Goal: Transaction & Acquisition: Purchase product/service

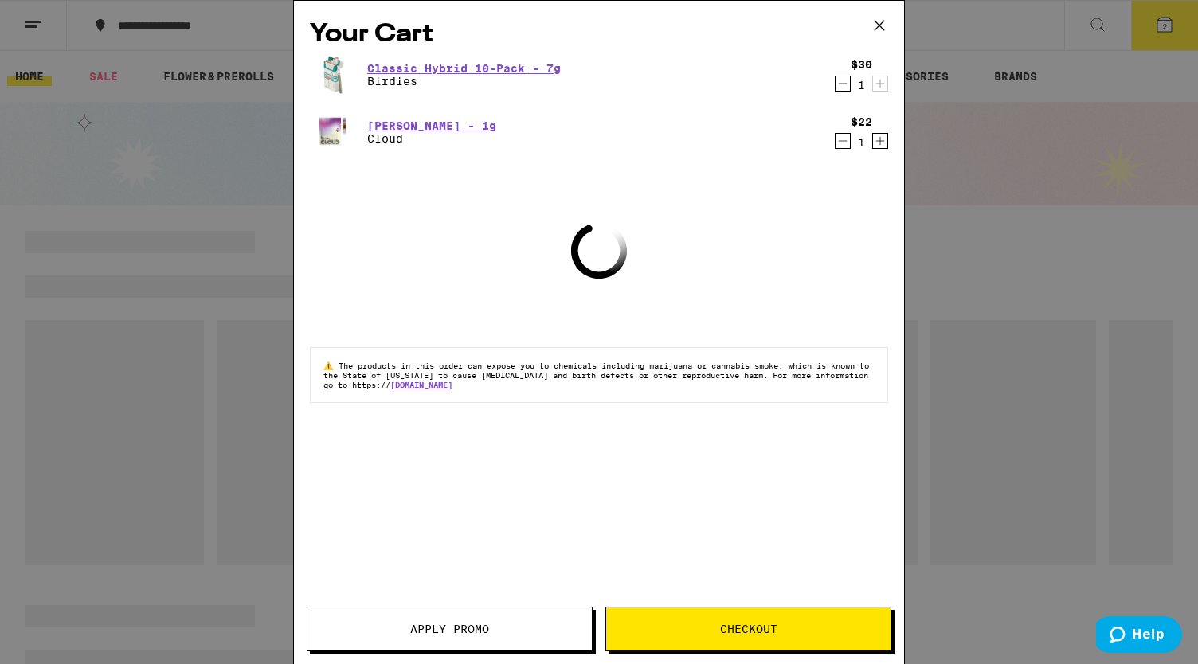
click at [844, 81] on icon "Decrement" at bounding box center [842, 83] width 14 height 19
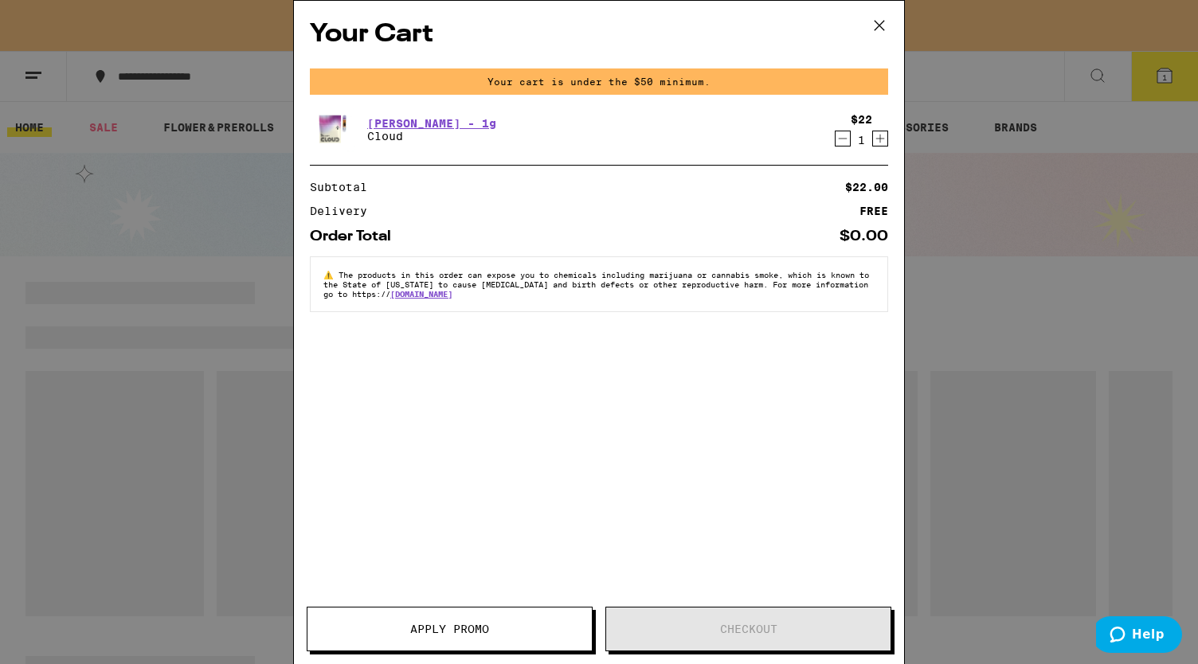
click at [836, 135] on icon "Decrement" at bounding box center [842, 138] width 14 height 19
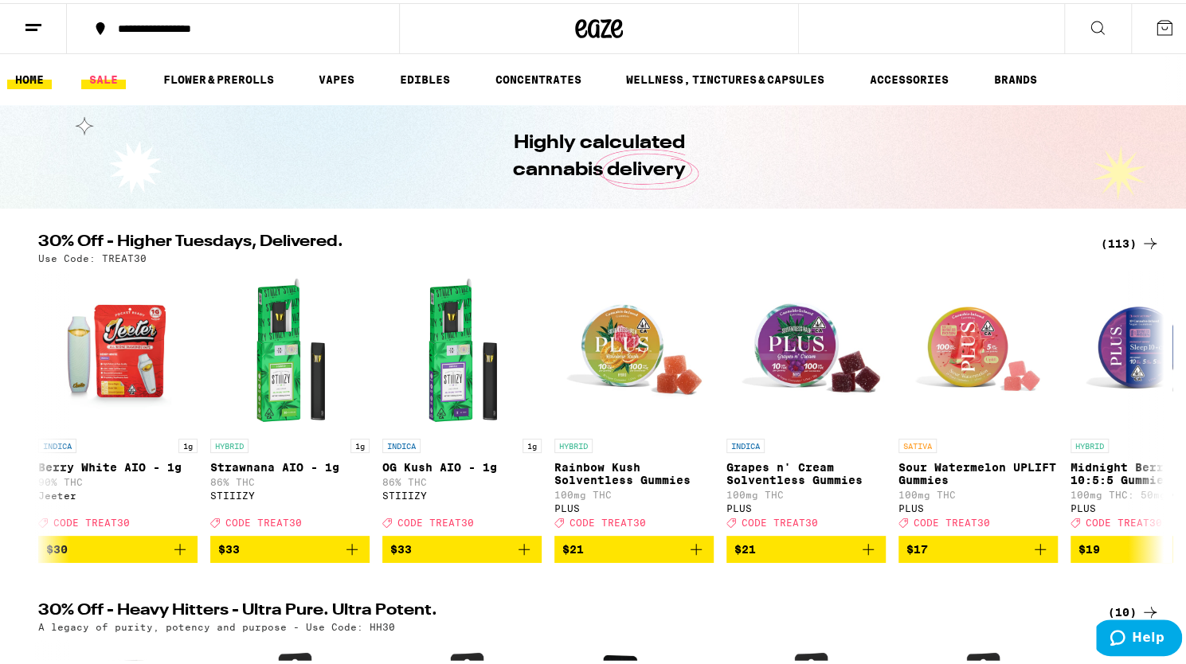
click at [110, 80] on link "SALE" at bounding box center [103, 76] width 45 height 19
click at [110, 74] on link "SALE" at bounding box center [103, 76] width 45 height 19
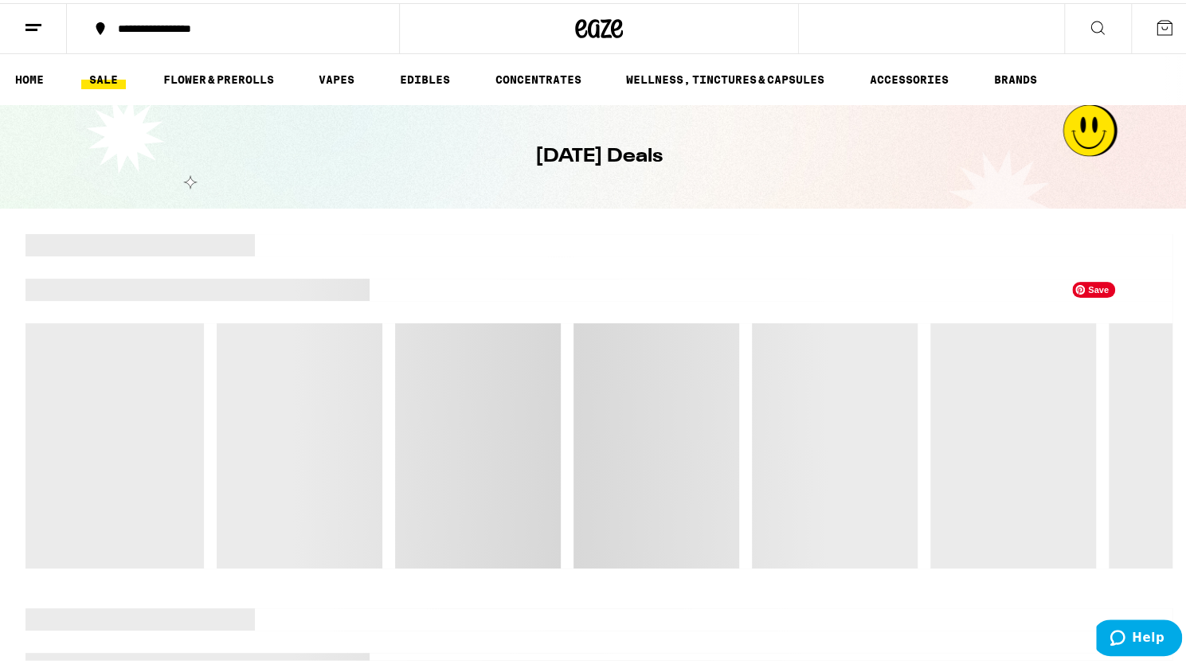
click at [1129, 245] on div at bounding box center [713, 242] width 917 height 22
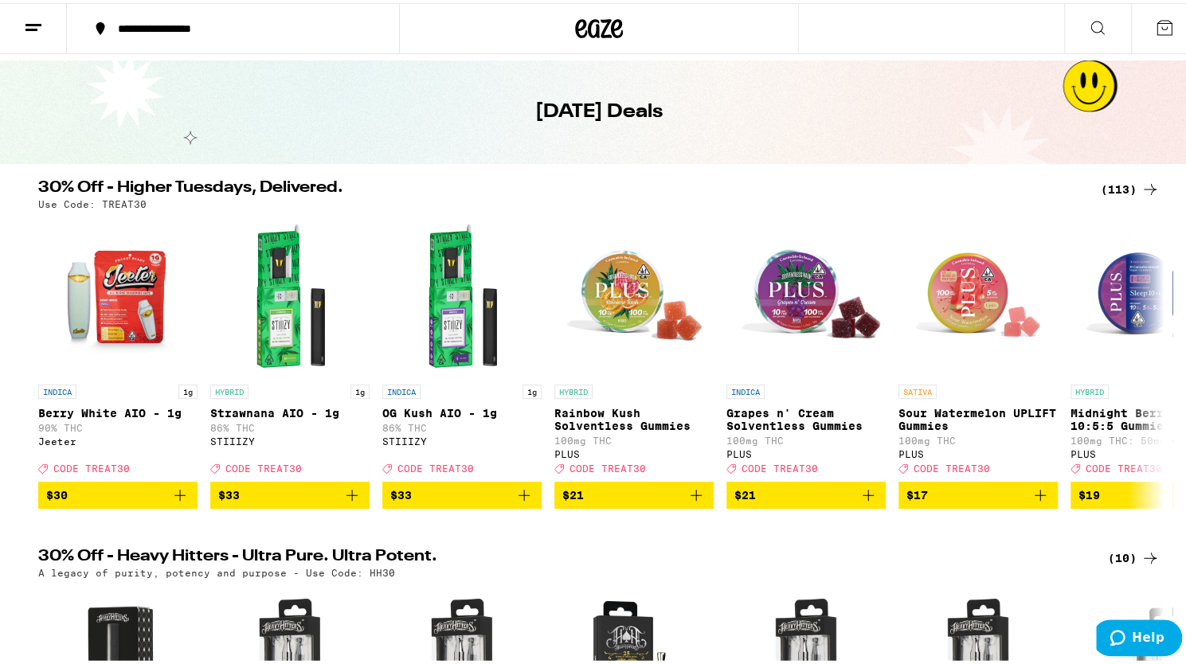
scroll to position [44, 0]
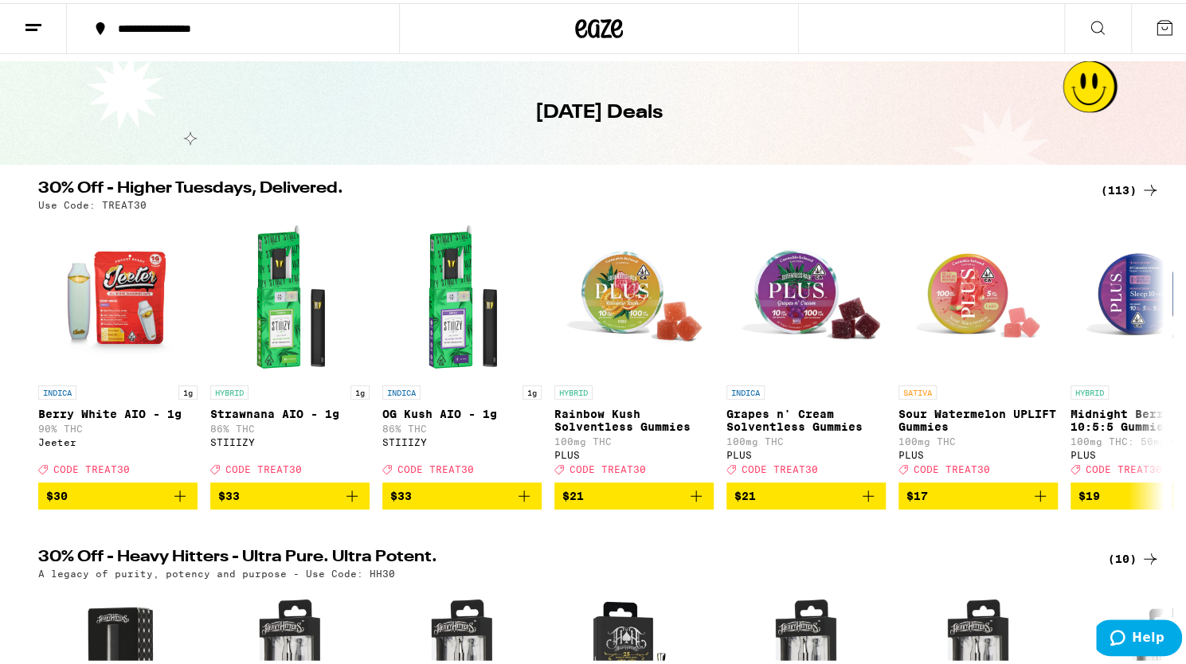
click at [1127, 184] on div "(113)" at bounding box center [1129, 187] width 59 height 19
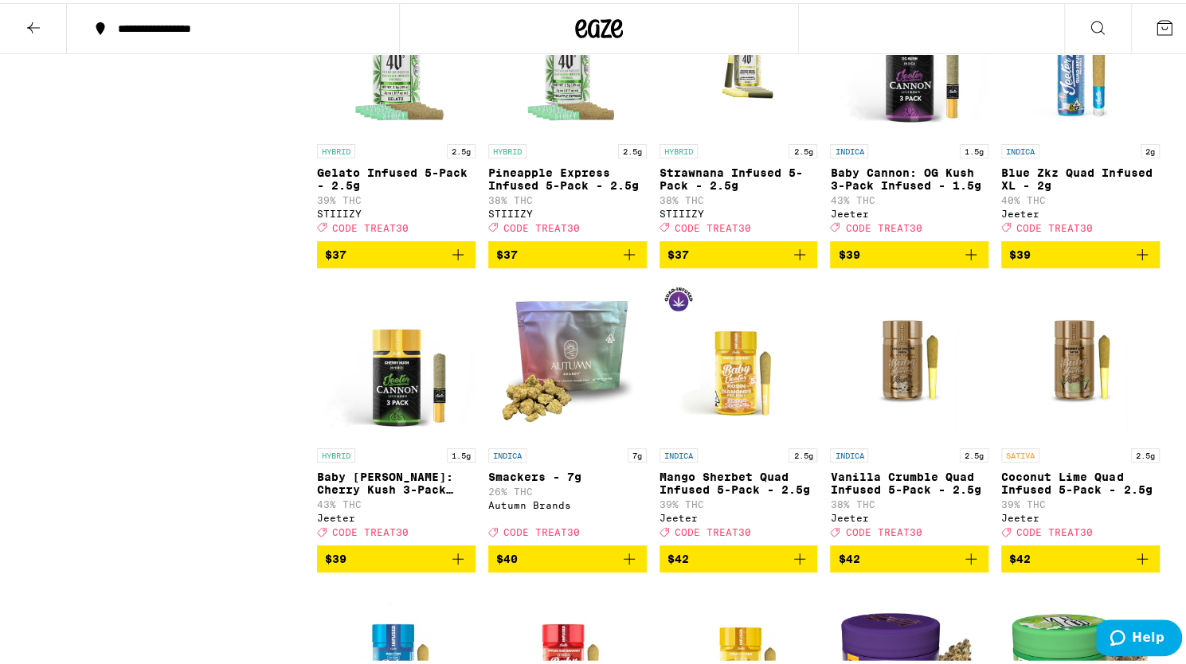
scroll to position [5429, 0]
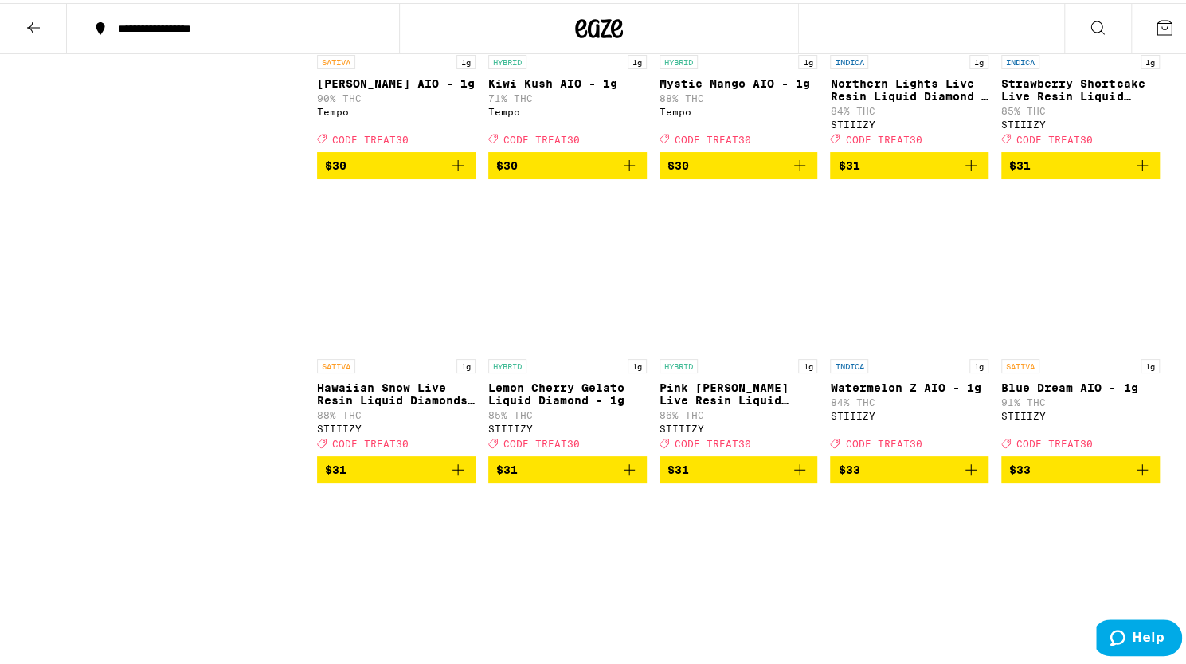
scroll to position [4605, 0]
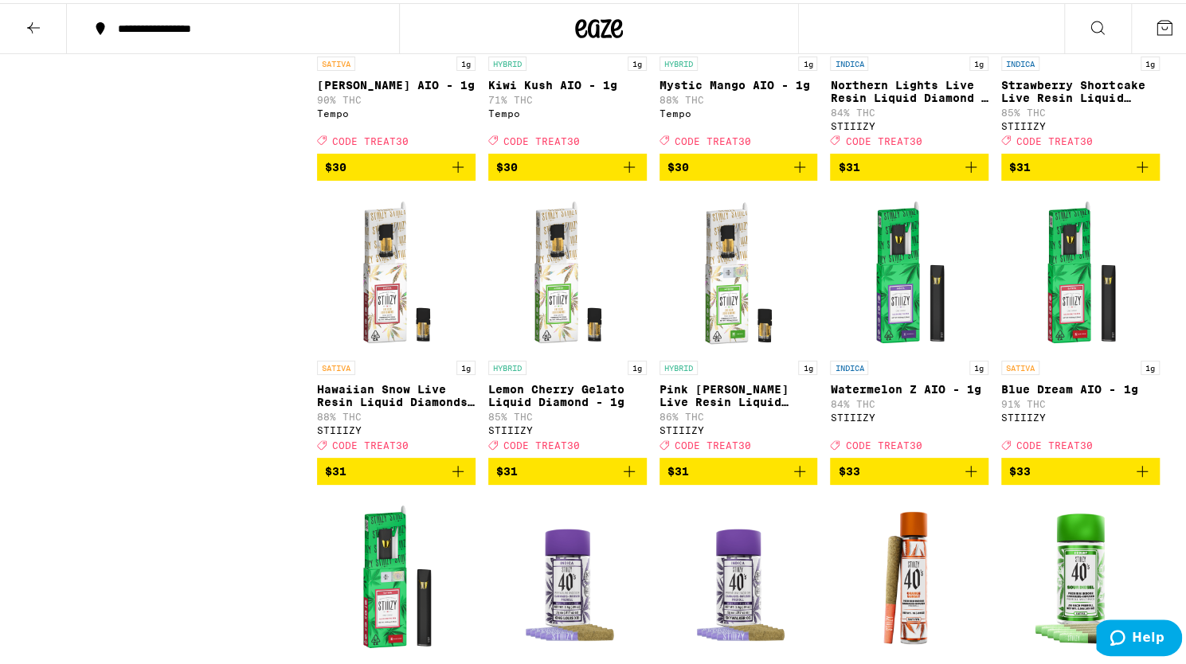
click at [795, 174] on icon "Add to bag" at bounding box center [799, 163] width 19 height 19
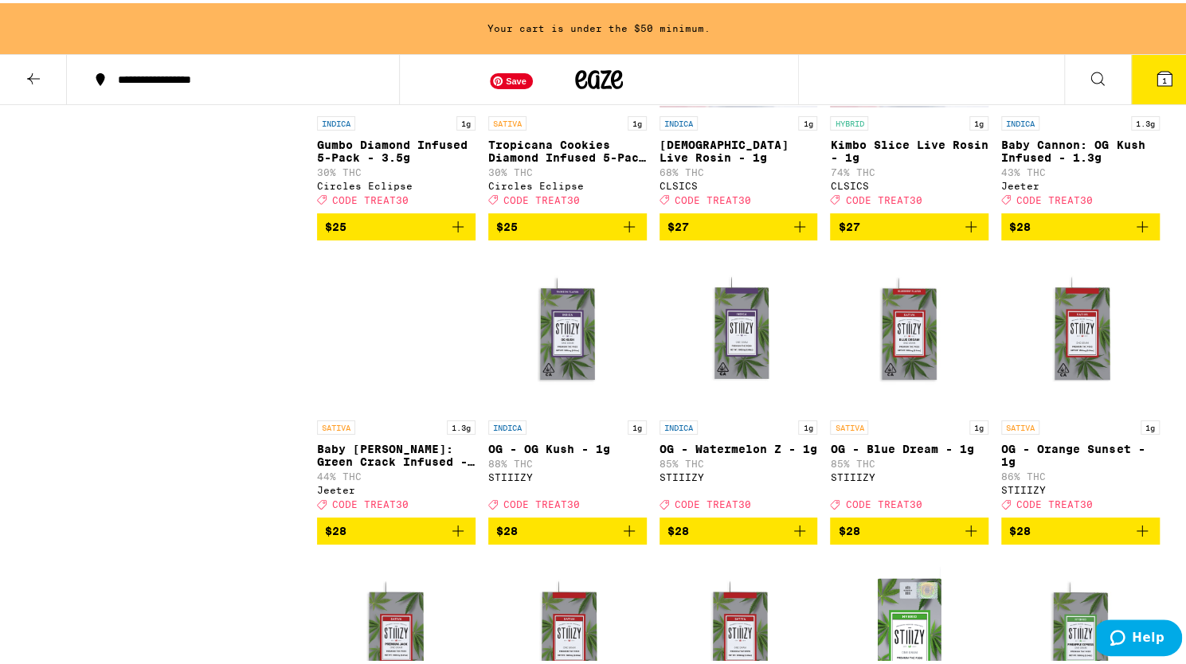
scroll to position [3386, 0]
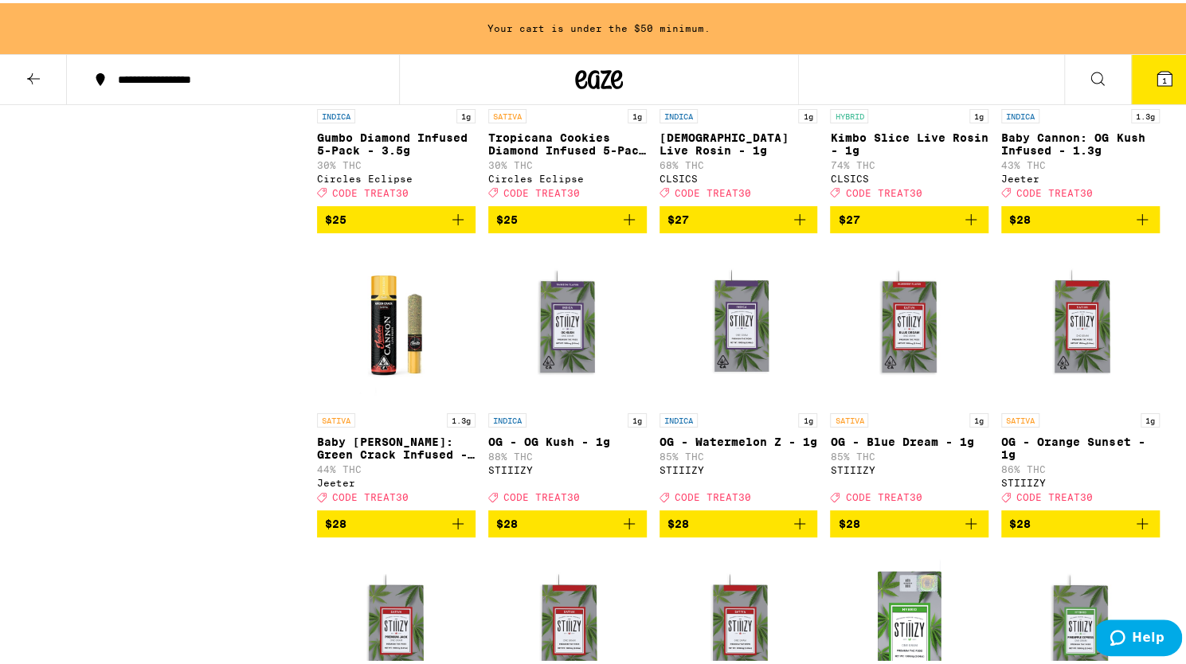
click at [623, 222] on icon "Add to bag" at bounding box center [628, 216] width 11 height 11
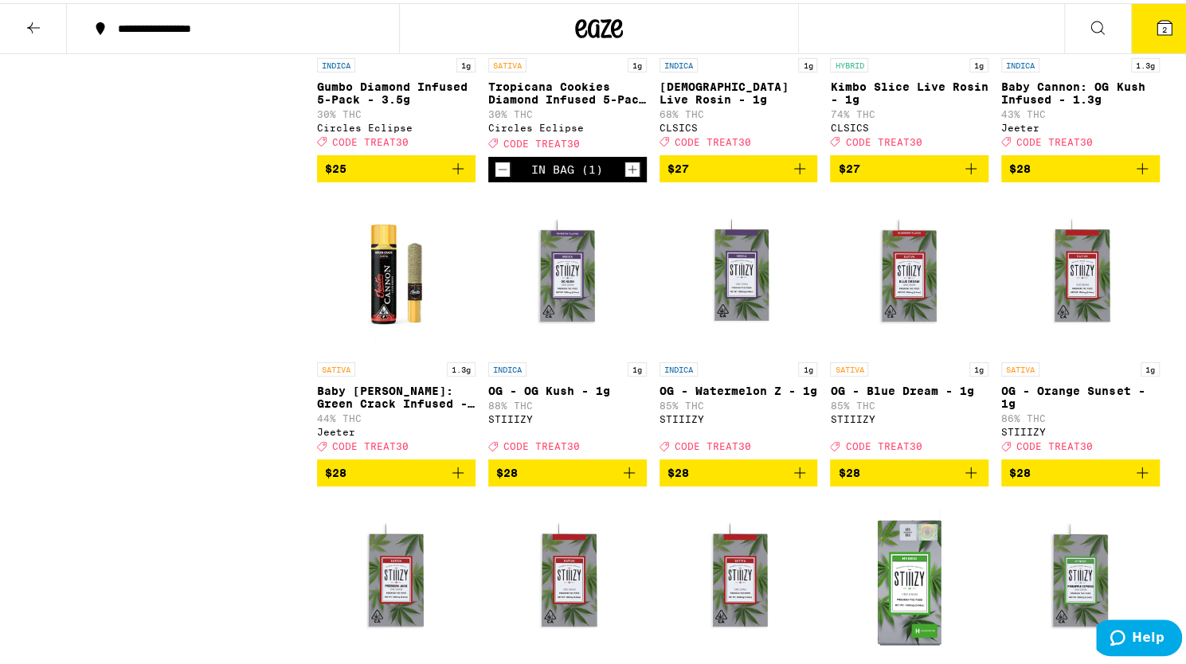
scroll to position [3335, 0]
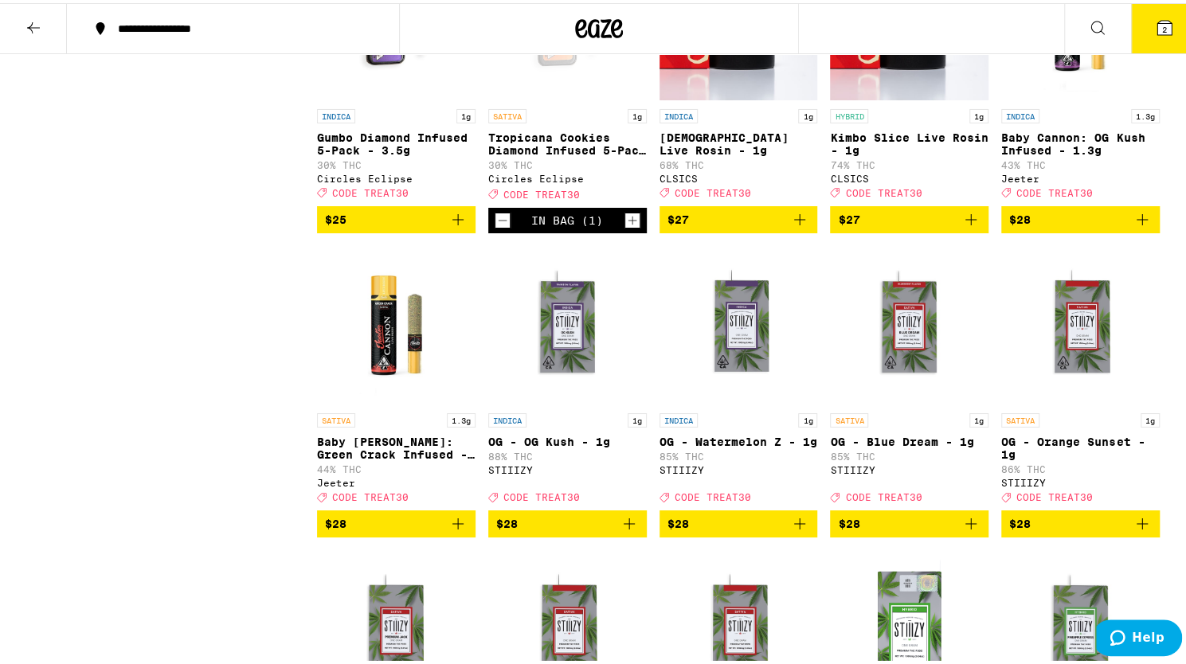
click at [1158, 26] on icon at bounding box center [1164, 25] width 14 height 14
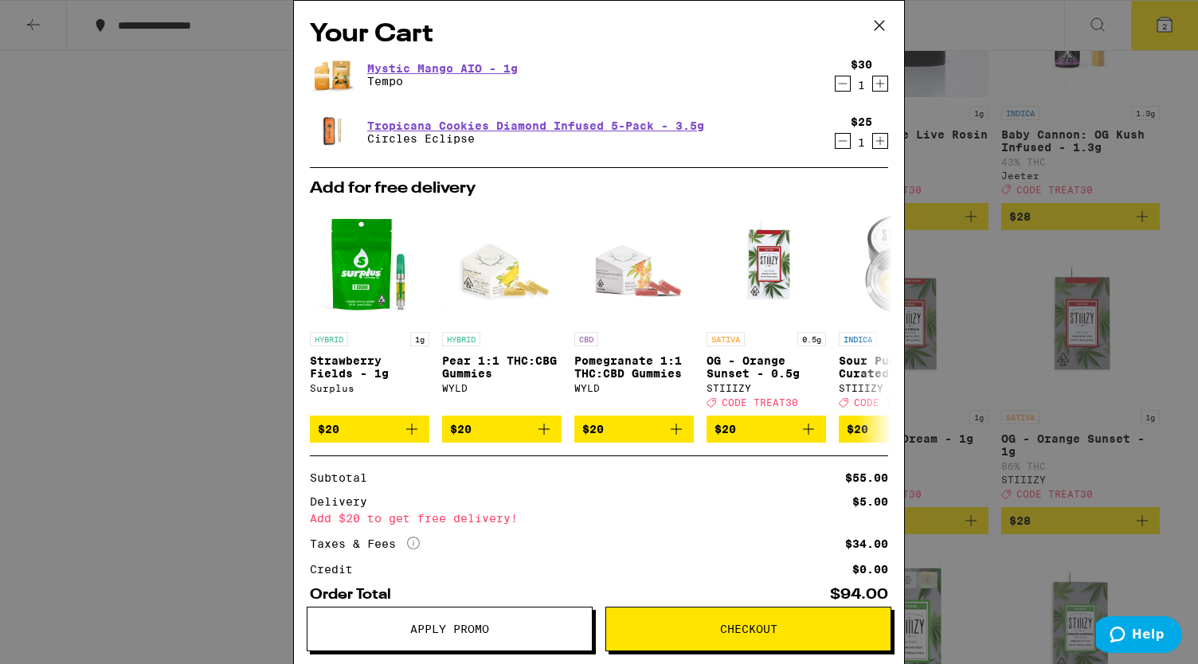
click at [462, 632] on span "Apply Promo" at bounding box center [449, 628] width 79 height 11
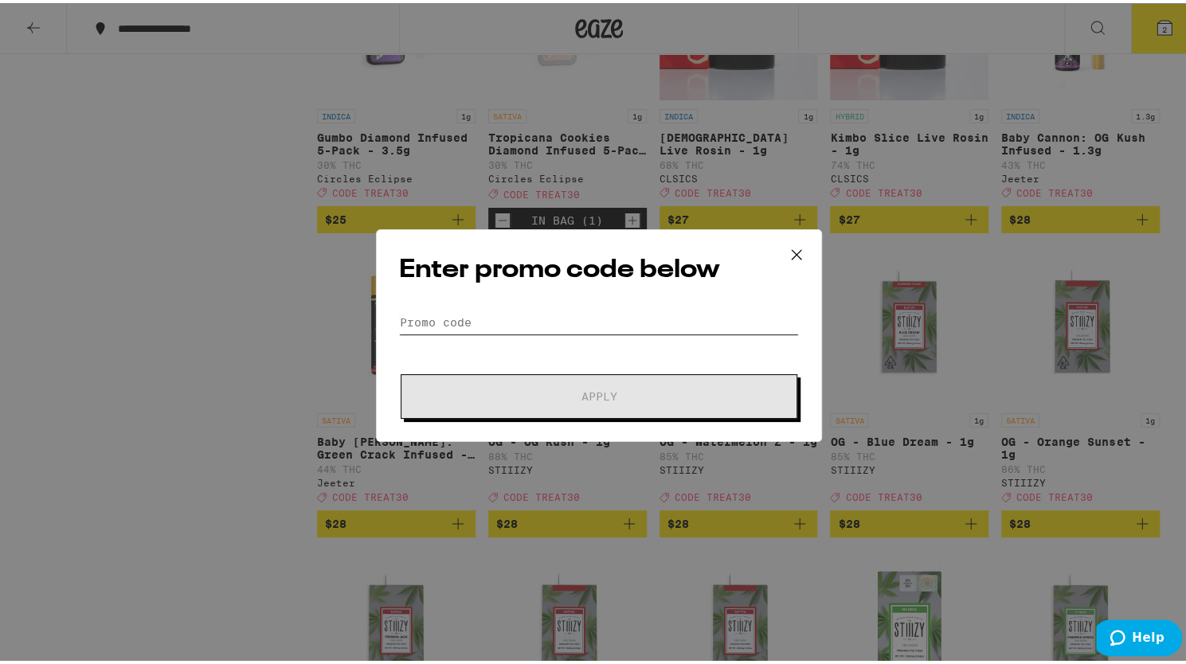
click at [675, 316] on input "Promo Code" at bounding box center [599, 319] width 400 height 24
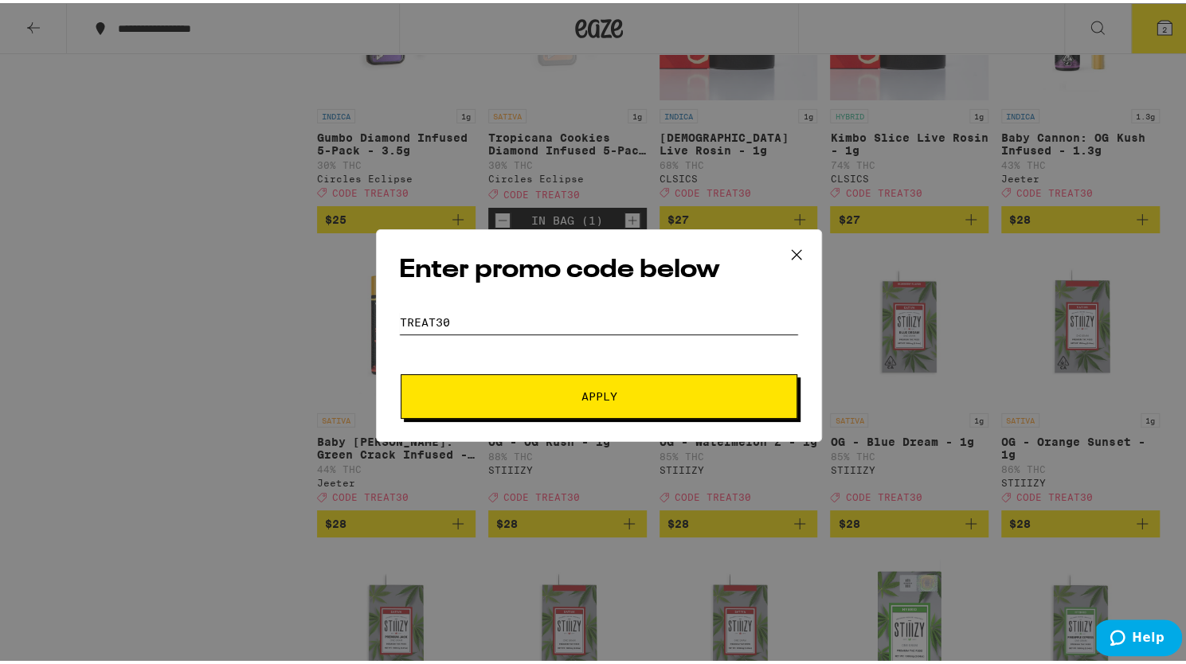
type input "TREAT30"
click at [400, 371] on button "Apply" at bounding box center [598, 393] width 397 height 45
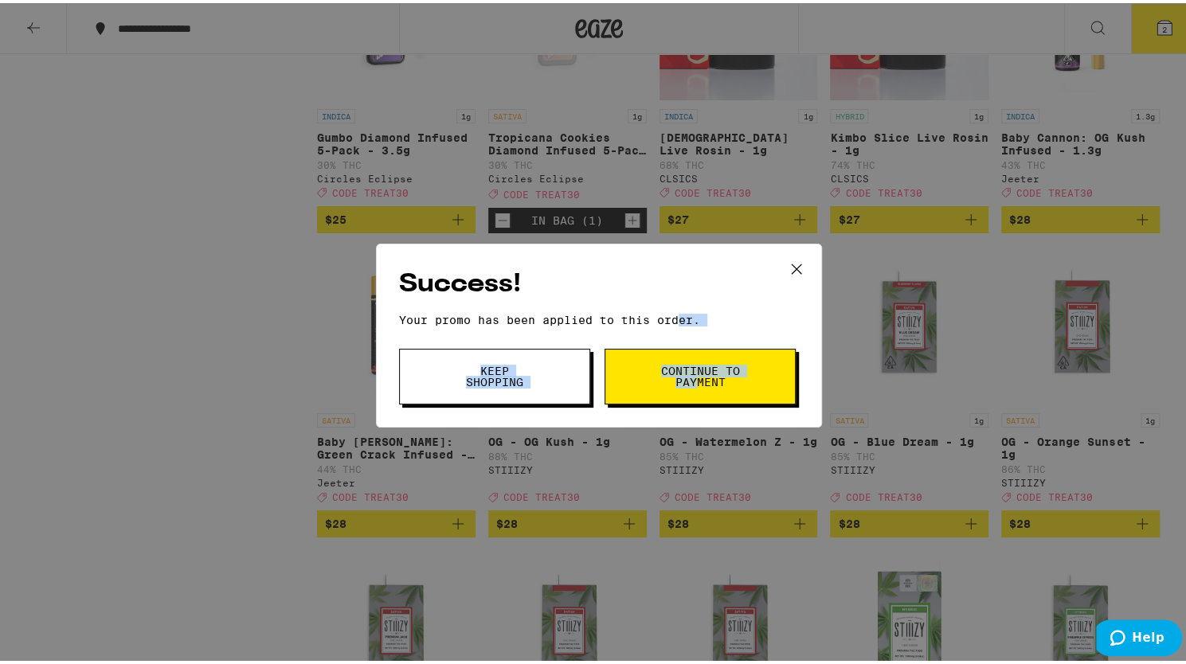
drag, startPoint x: 675, startPoint y: 316, endPoint x: 687, endPoint y: 378, distance: 63.2
click at [687, 378] on div "Success! Your promo has been applied to this order. Promo Code TREAT30 Keep Sho…" at bounding box center [599, 332] width 446 height 184
click at [687, 378] on span "Continue to payment" at bounding box center [699, 373] width 81 height 22
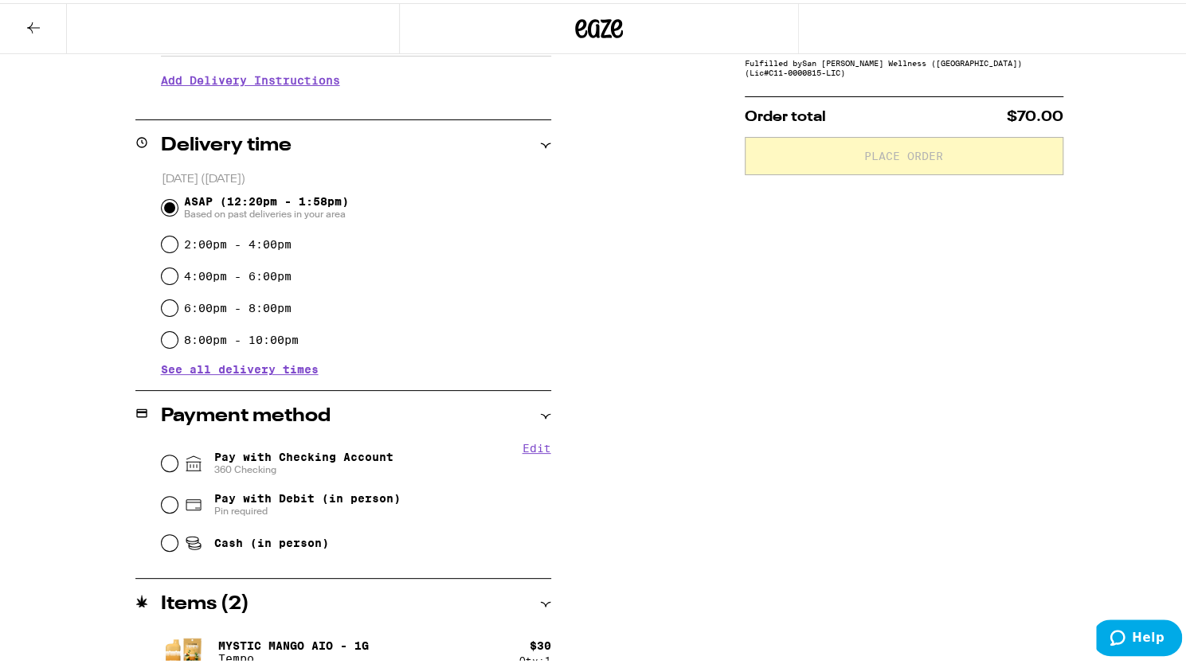
scroll to position [404, 0]
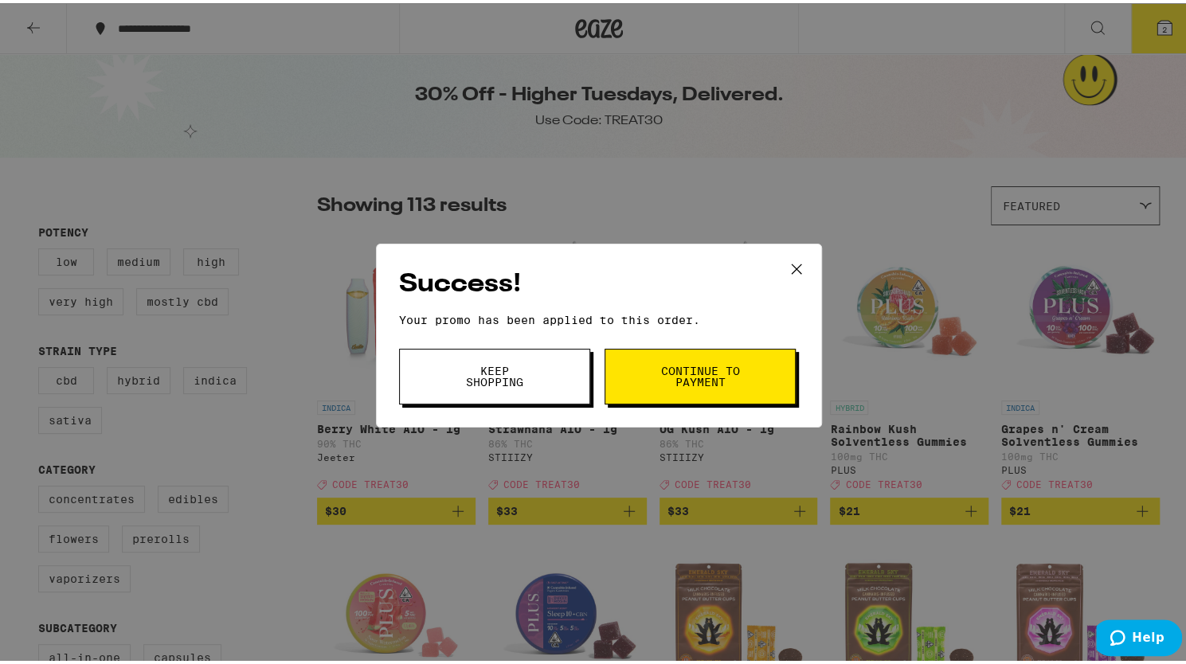
click at [790, 268] on icon at bounding box center [796, 266] width 24 height 24
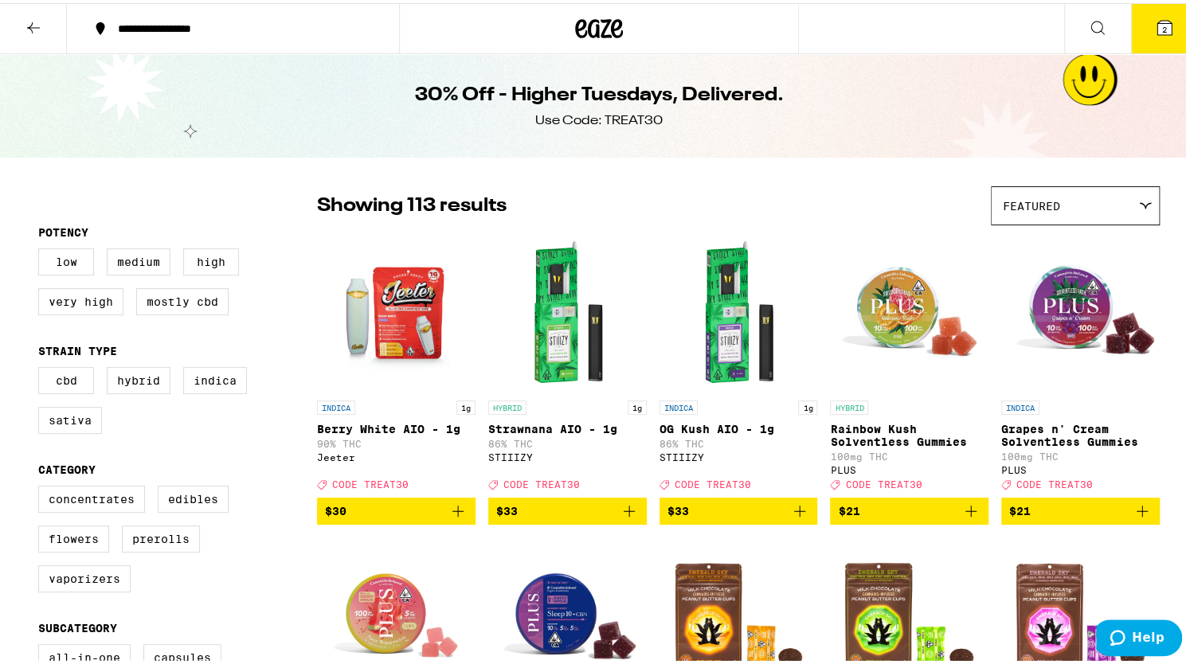
click at [33, 24] on icon at bounding box center [33, 24] width 13 height 11
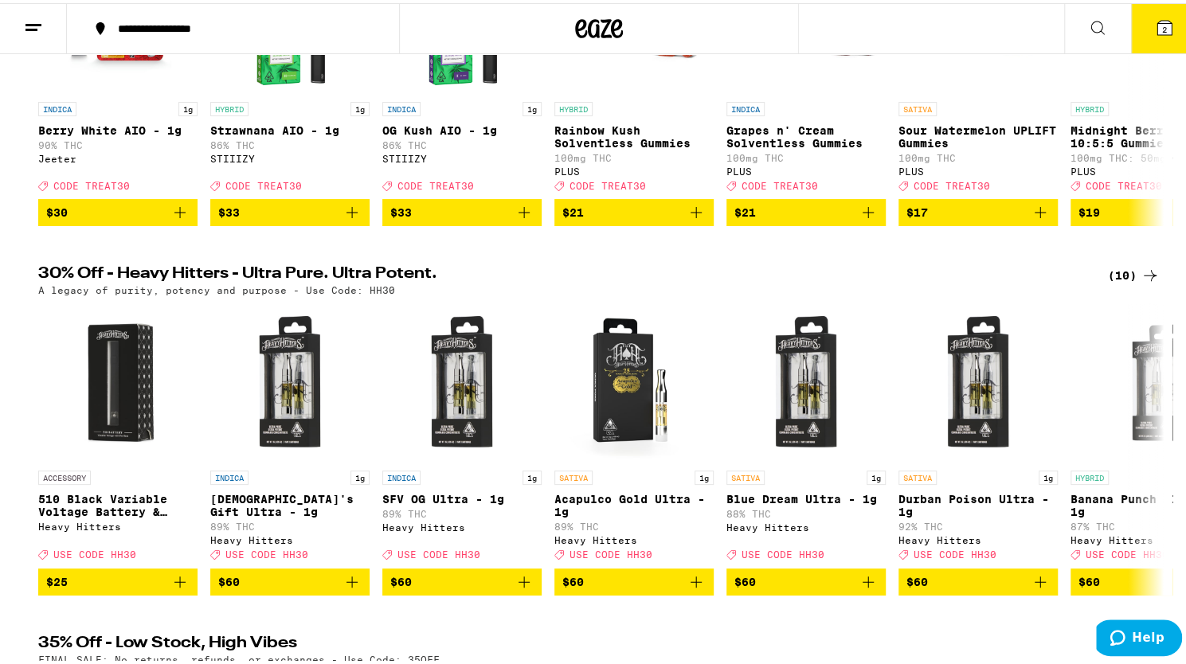
scroll to position [328, 0]
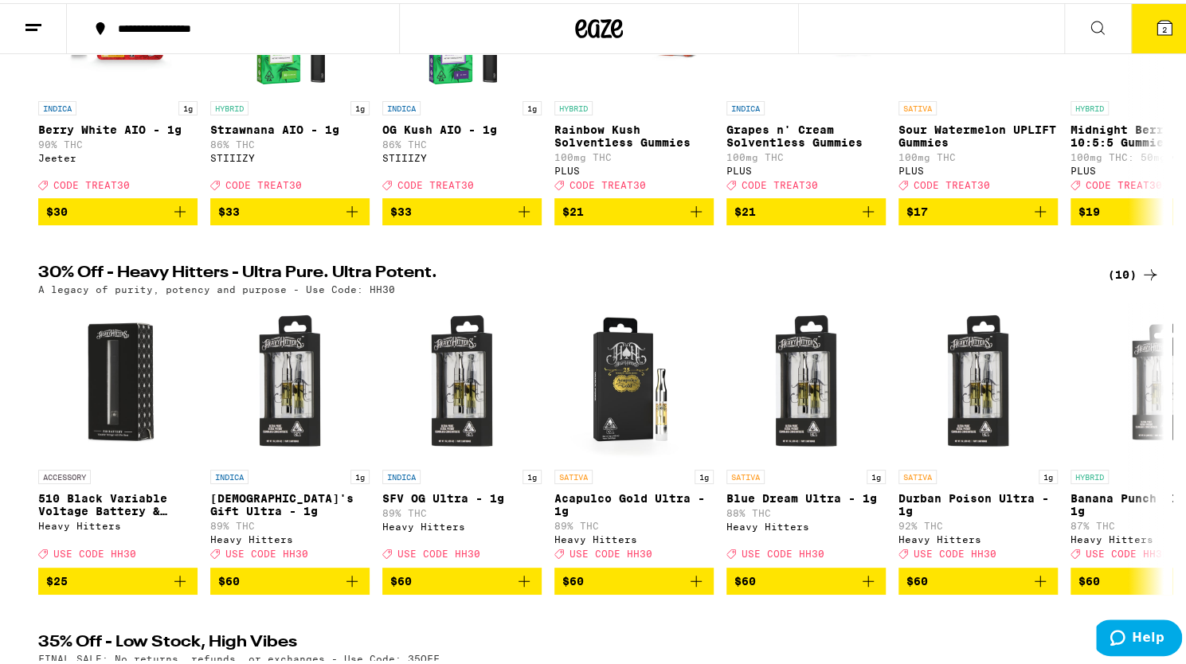
click at [1127, 279] on div "(10)" at bounding box center [1134, 271] width 52 height 19
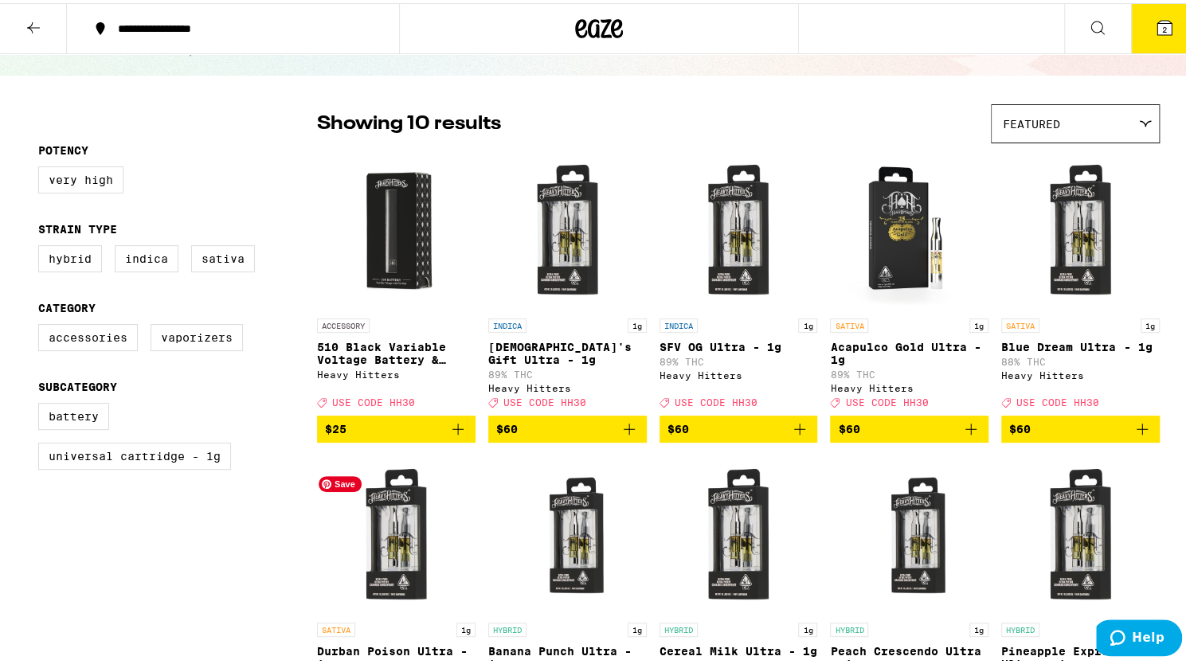
scroll to position [79, 0]
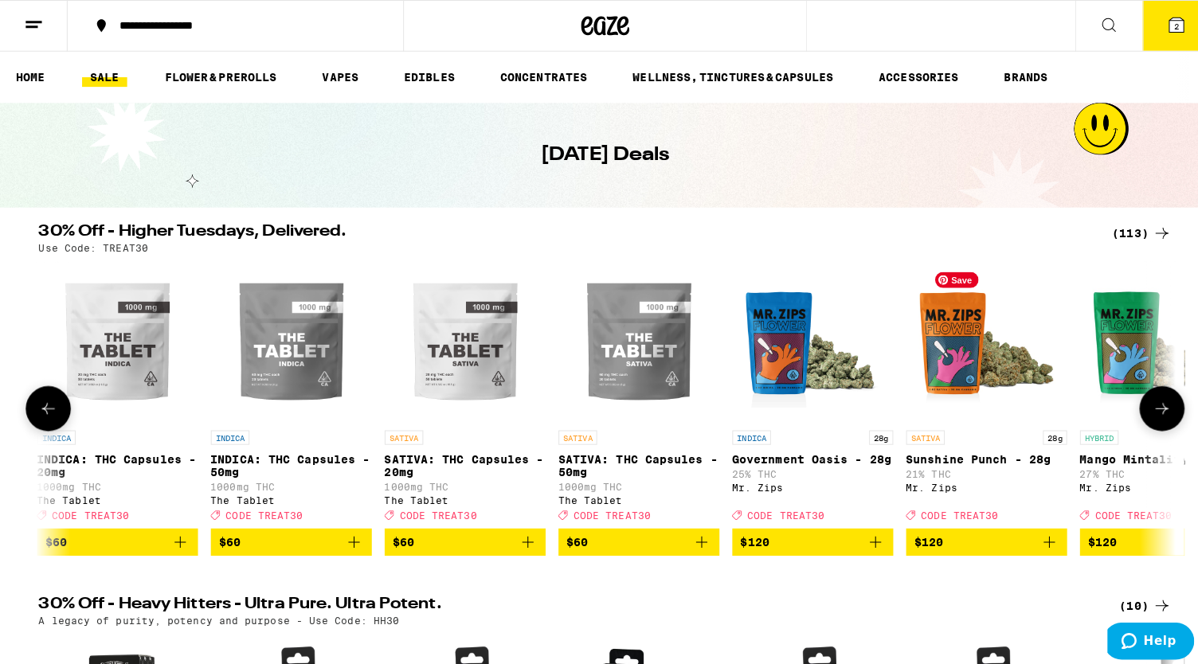
scroll to position [0, 18313]
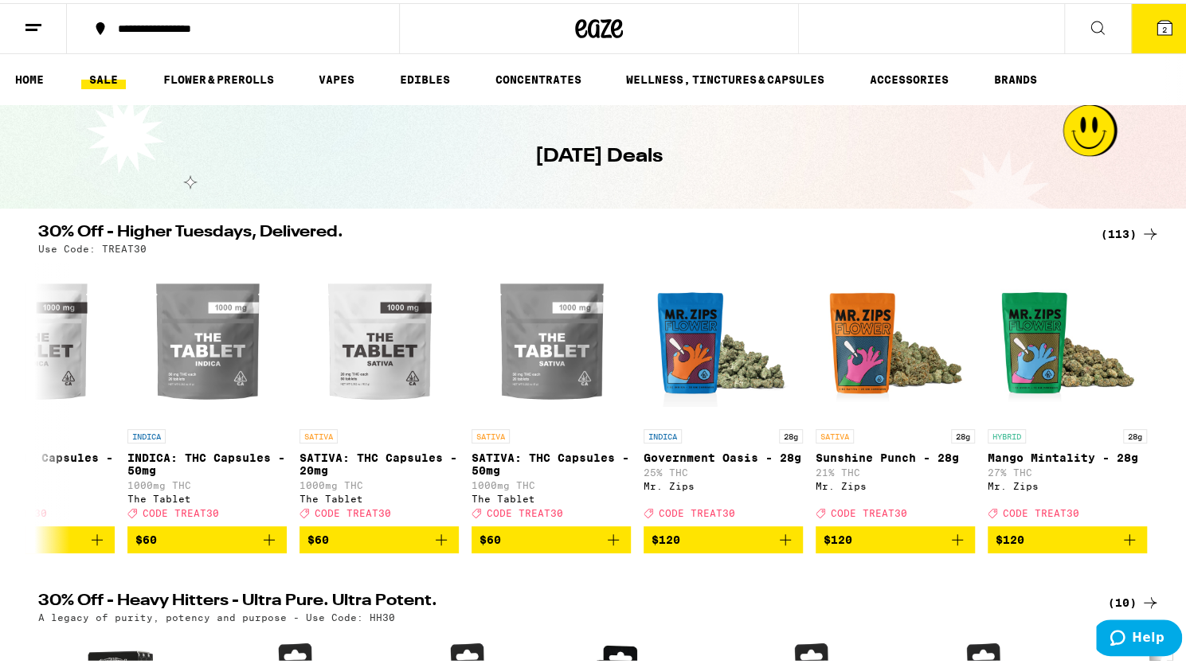
click at [1162, 29] on button "2" at bounding box center [1164, 25] width 67 height 49
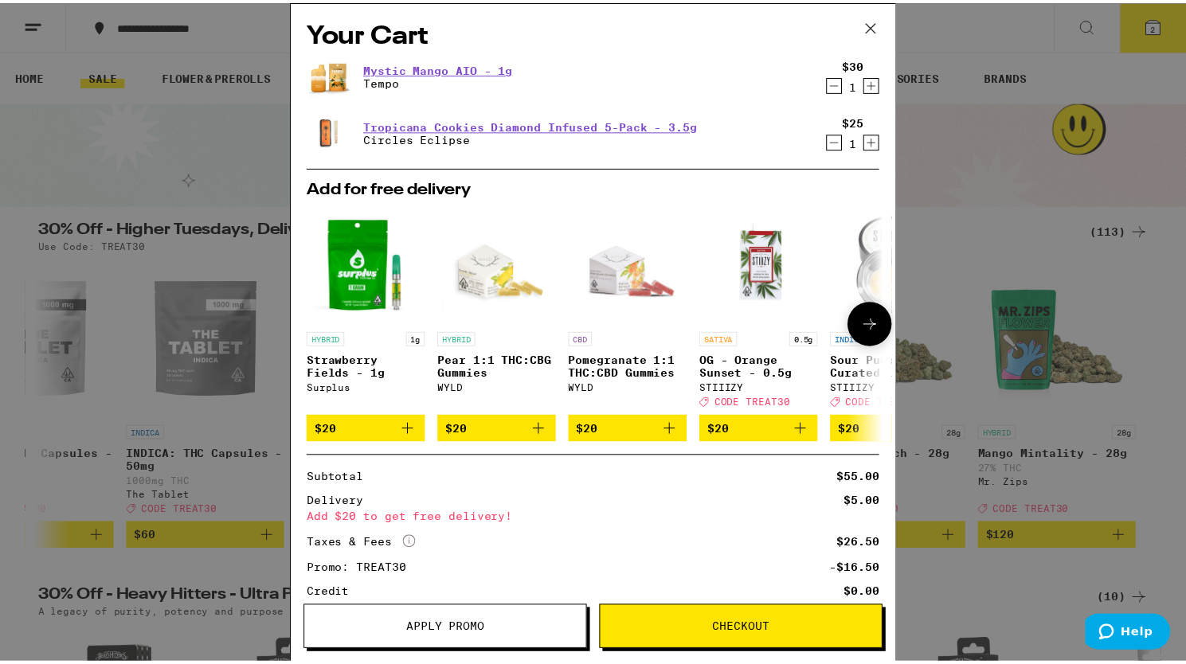
scroll to position [119, 0]
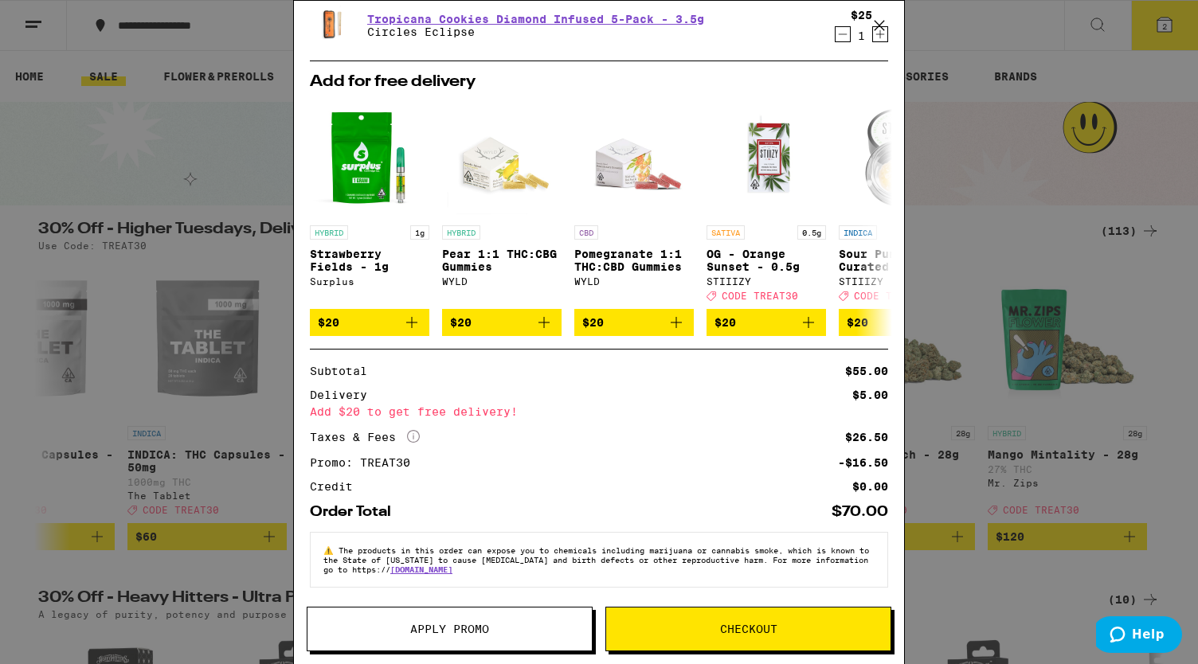
click at [82, 154] on div "Your Cart Mystic Mango AIO - 1g Tempo $30 1 Tropicana Cookies Diamond Infused 5…" at bounding box center [599, 332] width 1198 height 664
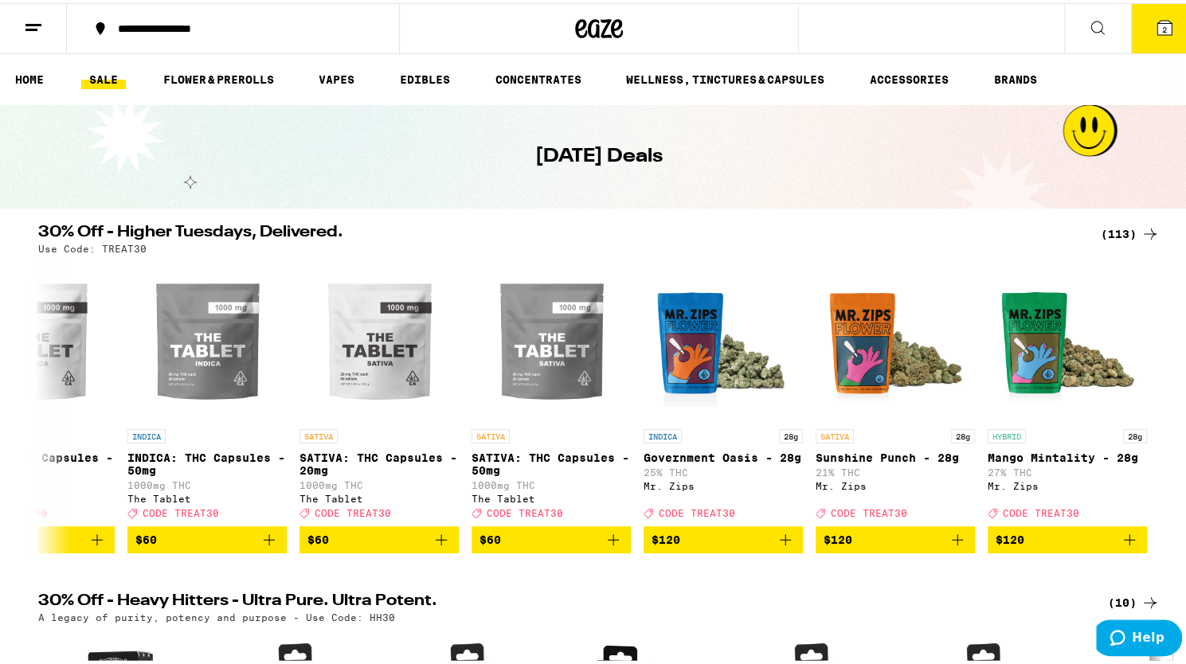
click at [40, 31] on icon at bounding box center [33, 24] width 19 height 19
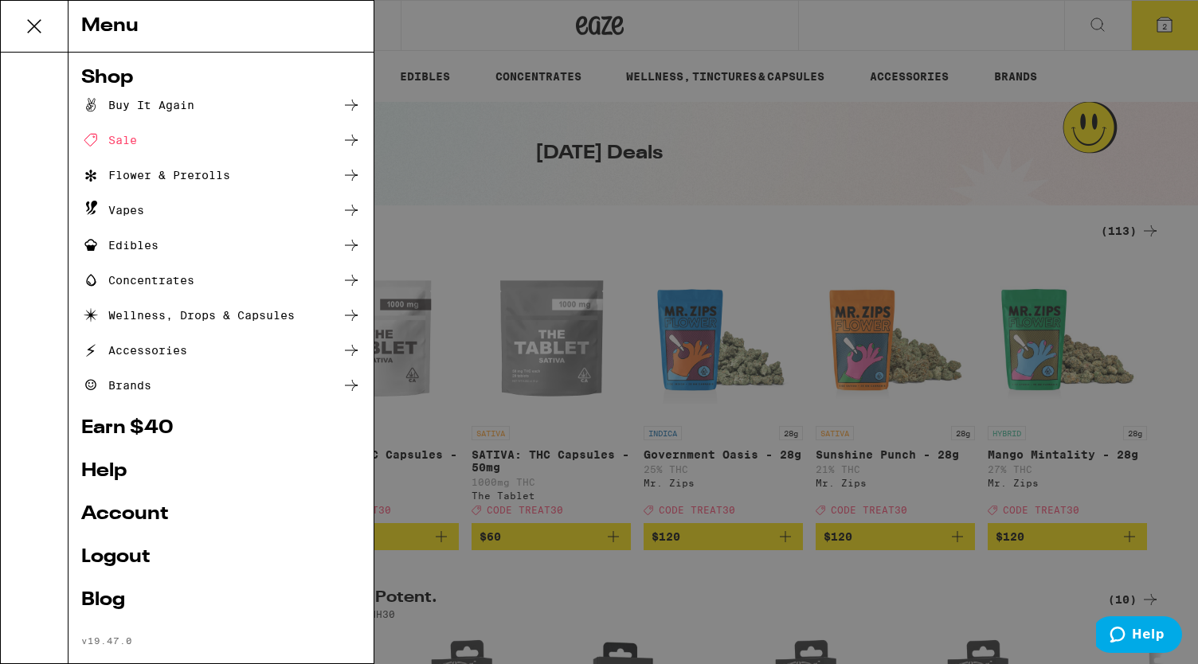
click at [162, 96] on div "Buy It Again" at bounding box center [137, 105] width 113 height 19
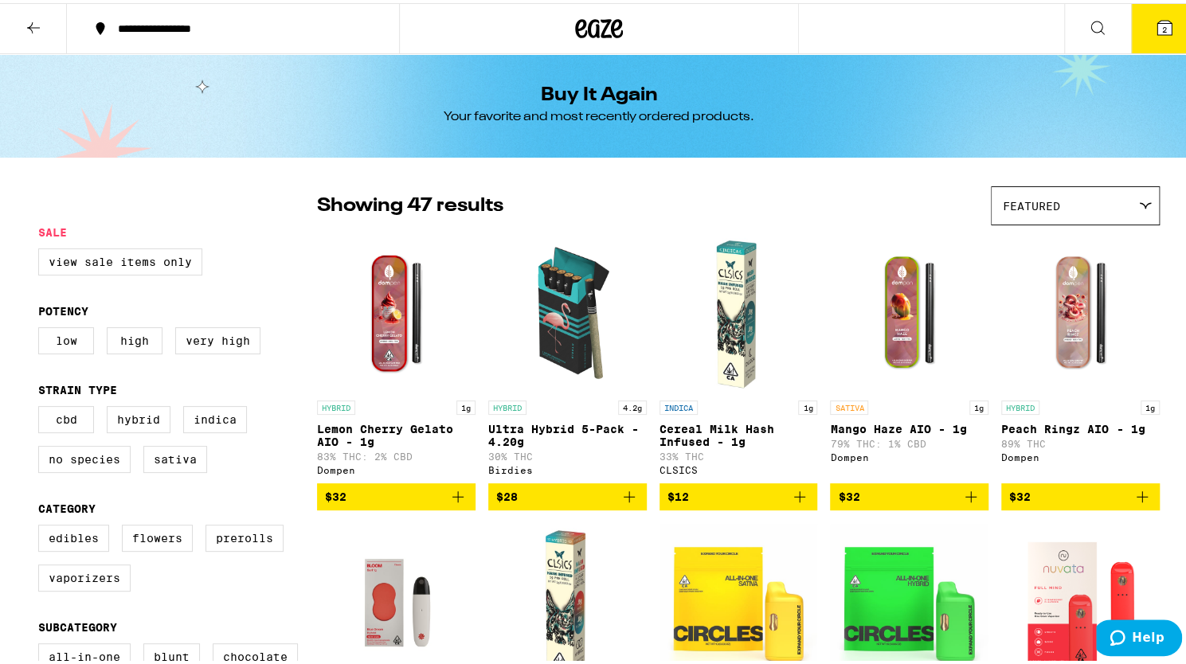
click at [41, 27] on icon at bounding box center [33, 24] width 19 height 19
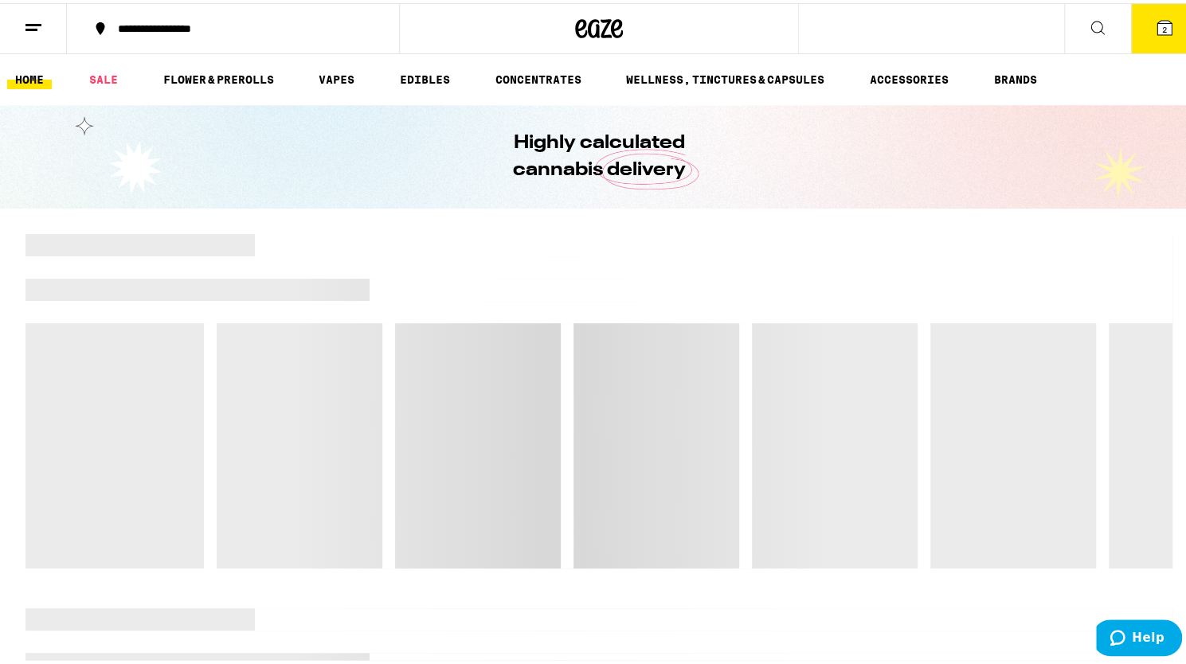
click at [40, 31] on icon at bounding box center [33, 24] width 19 height 19
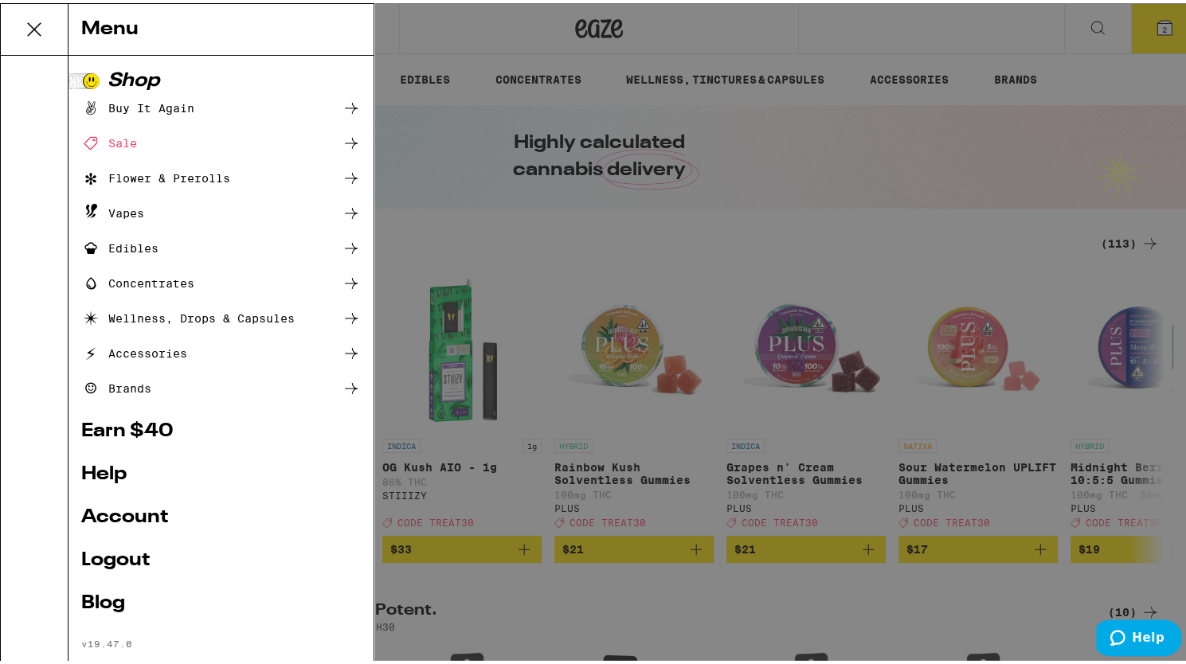
click at [134, 514] on link "Account" at bounding box center [220, 514] width 279 height 19
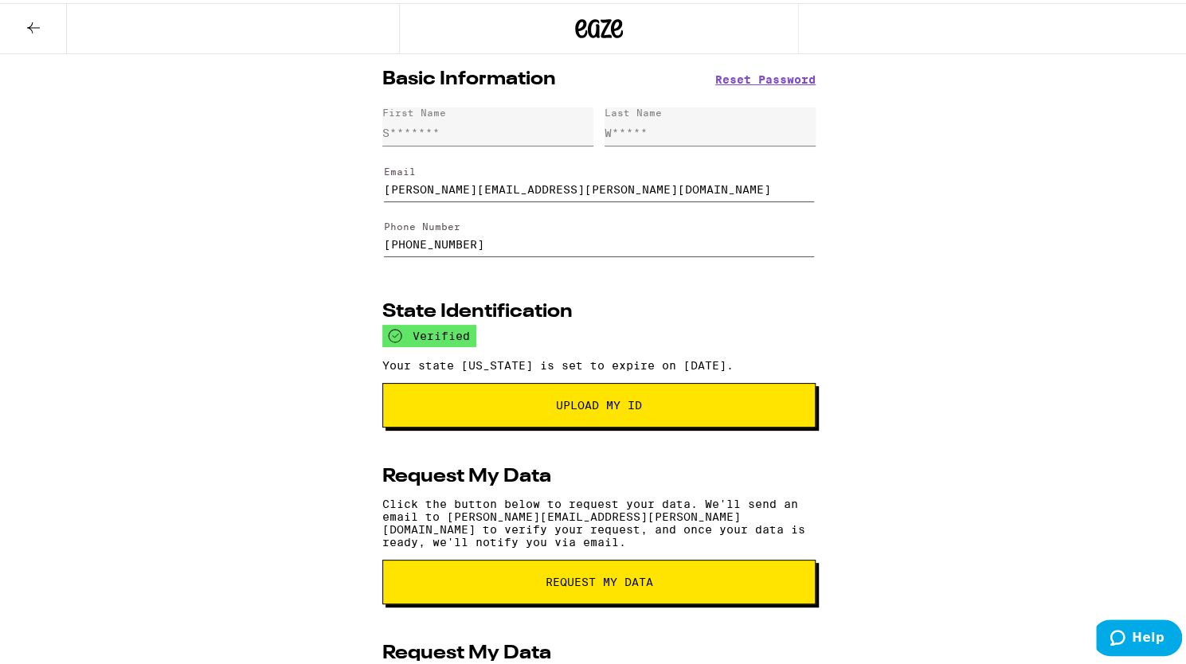
click at [890, 319] on div "Basic Information Reset Password First Name S******* Last Name W***** Email [PE…" at bounding box center [599, 535] width 1198 height 969
click at [885, 420] on div "Basic Information Reset Password First Name S******* Last Name W***** Email [PE…" at bounding box center [599, 535] width 1198 height 969
drag, startPoint x: 225, startPoint y: 247, endPoint x: 214, endPoint y: 241, distance: 12.5
click at [214, 241] on div "Basic Information Reset Password First Name S******* Last Name W***** Email [PE…" at bounding box center [599, 535] width 1198 height 969
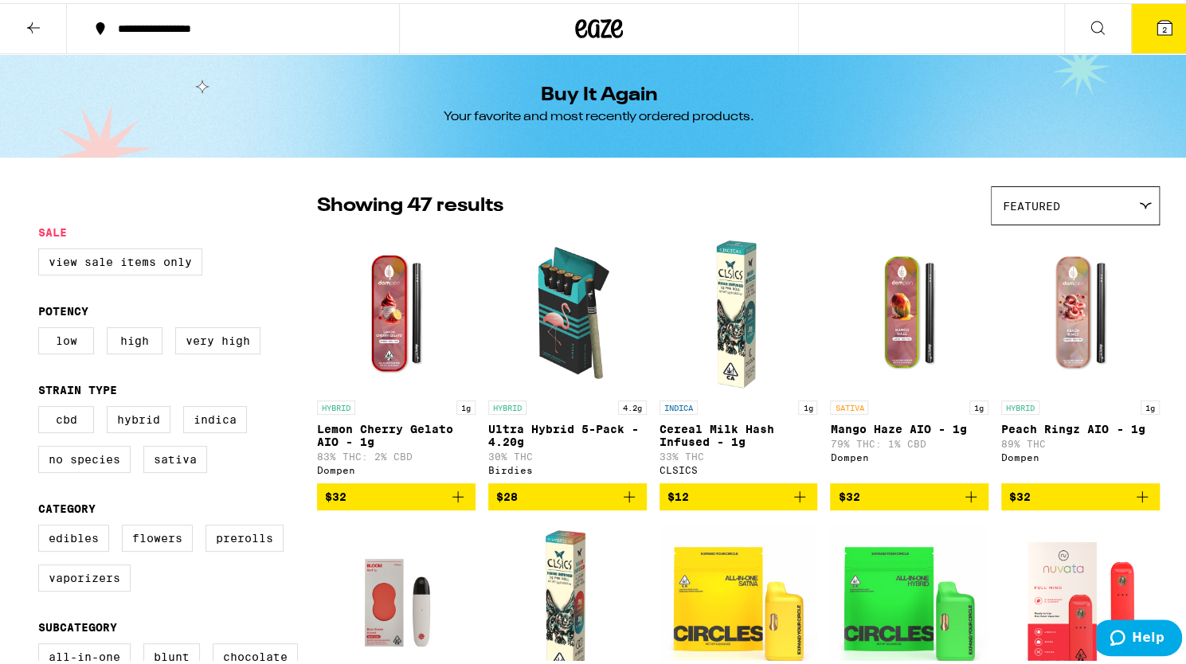
click at [1155, 25] on icon at bounding box center [1164, 24] width 19 height 19
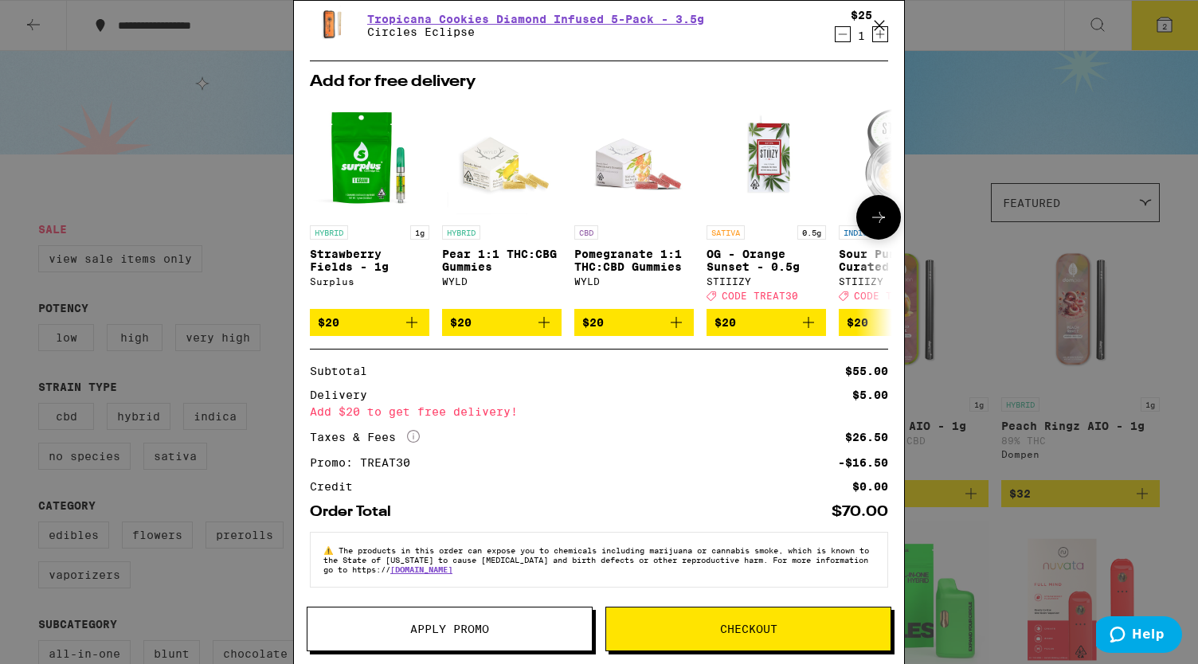
scroll to position [118, 0]
click at [719, 604] on div "Your Cart Mystic Mango AIO - 1g Tempo $30 1 Tropicana Cookies Diamond Infused 5…" at bounding box center [599, 308] width 610 height 615
